Goal: Find contact information: Find contact information

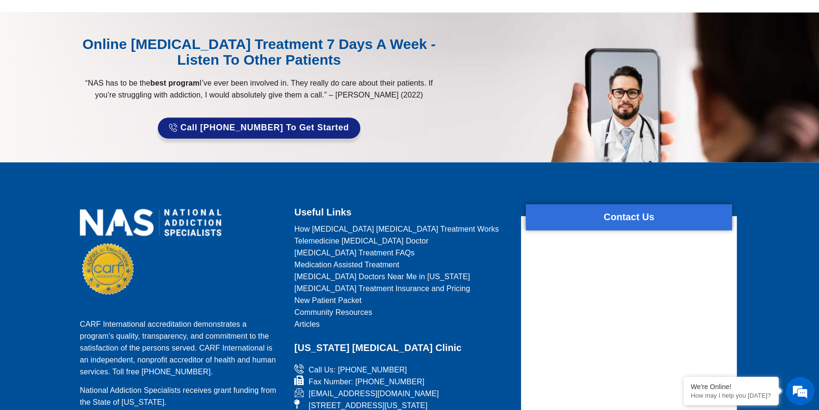
scroll to position [4010, 0]
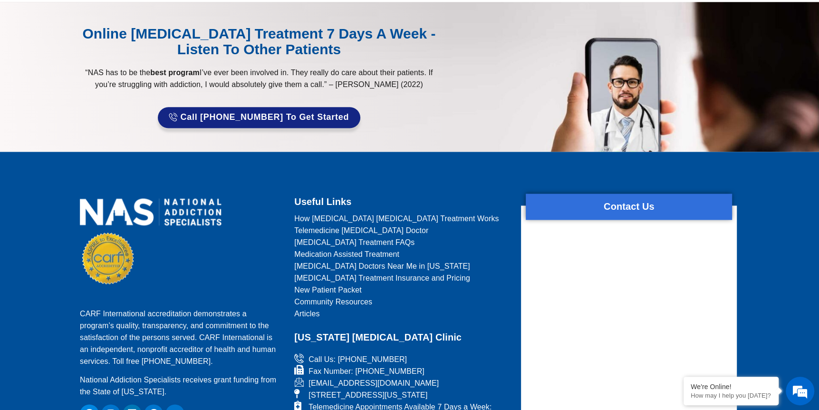
drag, startPoint x: 443, startPoint y: 295, endPoint x: 329, endPoint y: 306, distance: 114.6
click at [329, 353] on ul "Call Us: [PHONE_NUMBER] Fax Number: [PHONE_NUMBER] [EMAIL_ADDRESS][DOMAIN_NAME]…" at bounding box center [401, 418] width 215 height 131
click at [477, 329] on h2 "[US_STATE] [MEDICAL_DATA] Clinic" at bounding box center [401, 337] width 215 height 17
click at [447, 377] on li "[EMAIL_ADDRESS][DOMAIN_NAME]" at bounding box center [401, 383] width 215 height 12
drag, startPoint x: 443, startPoint y: 296, endPoint x: 359, endPoint y: 296, distance: 84.1
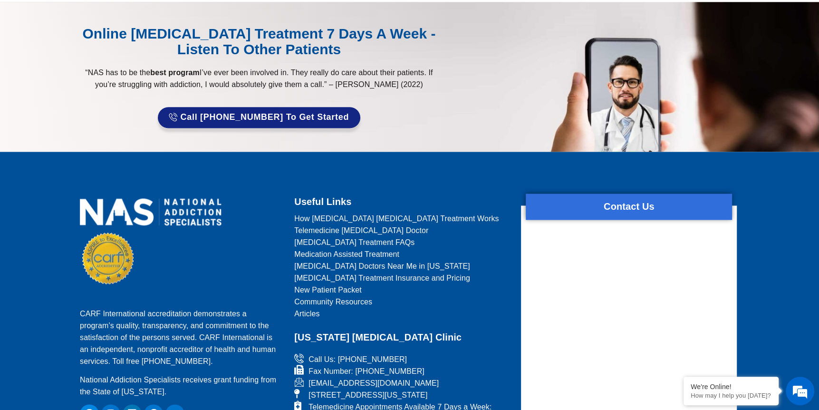
click at [359, 377] on li "[EMAIL_ADDRESS][DOMAIN_NAME]" at bounding box center [401, 383] width 215 height 12
drag, startPoint x: 359, startPoint y: 296, endPoint x: 425, endPoint y: 288, distance: 66.0
click at [425, 353] on ul "Call Us: [PHONE_NUMBER] Fax Number: [PHONE_NUMBER] [EMAIL_ADDRESS][DOMAIN_NAME]…" at bounding box center [401, 418] width 215 height 131
copy span "[DOMAIN_NAME]"
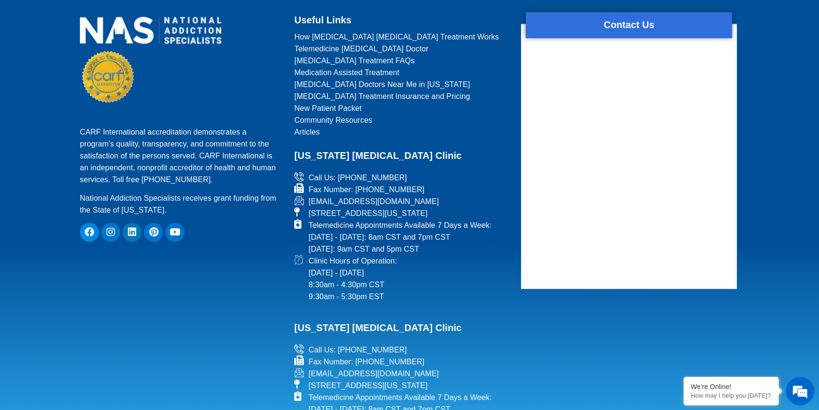
scroll to position [4118, 0]
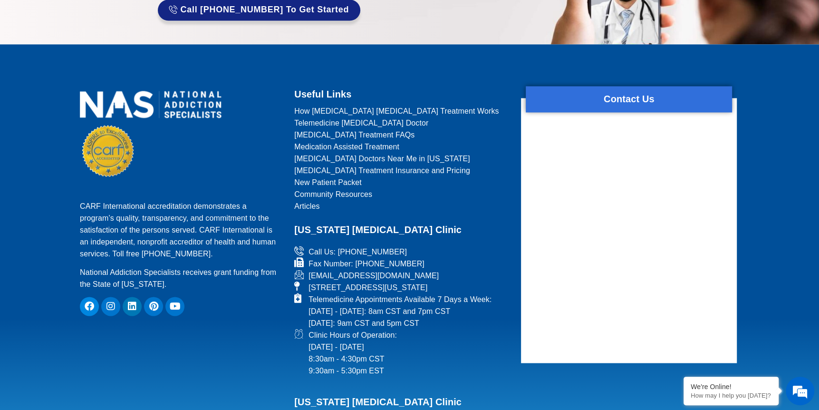
click at [458, 258] on link "Fax Number: [PHONE_NUMBER]" at bounding box center [401, 264] width 215 height 12
click at [470, 221] on div "[US_STATE] [MEDICAL_DATA] Clinic" at bounding box center [401, 233] width 215 height 24
drag, startPoint x: 441, startPoint y: 188, endPoint x: 309, endPoint y: 185, distance: 132.6
click at [309, 269] on li "[EMAIL_ADDRESS][DOMAIN_NAME]" at bounding box center [401, 275] width 215 height 12
copy span "[EMAIL_ADDRESS][DOMAIN_NAME]"
